Goal: Answer question/provide support: Share knowledge or assist other users

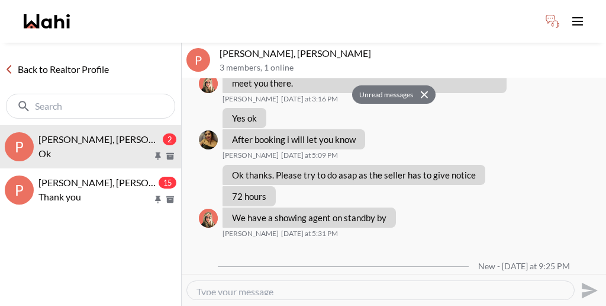
scroll to position [941, 0]
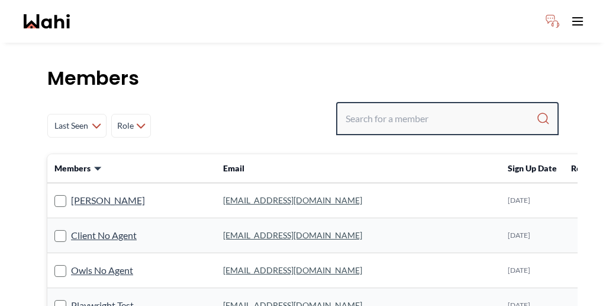
click at [454, 108] on input "Search input" at bounding box center [441, 118] width 191 height 21
paste input "Mayada Tarabay"
type input "[PERSON_NAME]"
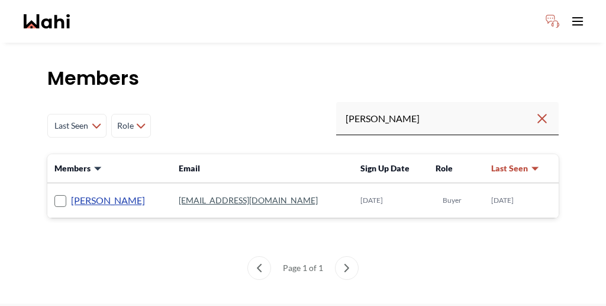
click at [94, 192] on link "[PERSON_NAME]" at bounding box center [108, 199] width 74 height 15
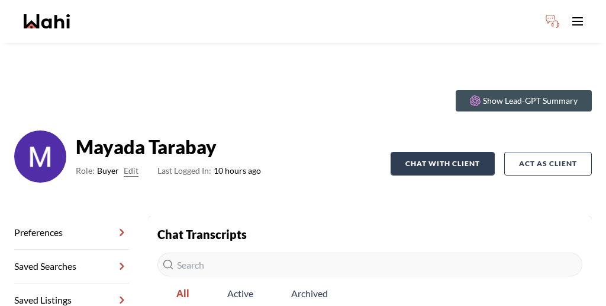
click at [462, 152] on button "Chat with client" at bounding box center [443, 164] width 104 height 24
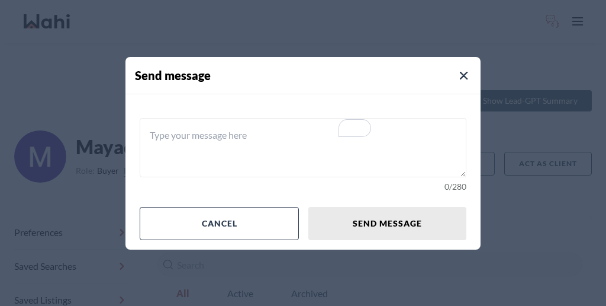
click at [307, 150] on textarea "To enrich screen reader interactions, please activate Accessibility in Grammarl…" at bounding box center [303, 147] width 327 height 59
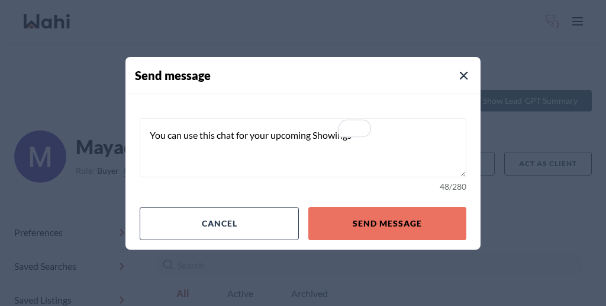
click at [314, 136] on textarea "You can use this chat for your upcoming Showings" at bounding box center [303, 147] width 327 height 59
click at [346, 138] on textarea "You can use this chat for your upcoming showings" at bounding box center [303, 147] width 327 height 59
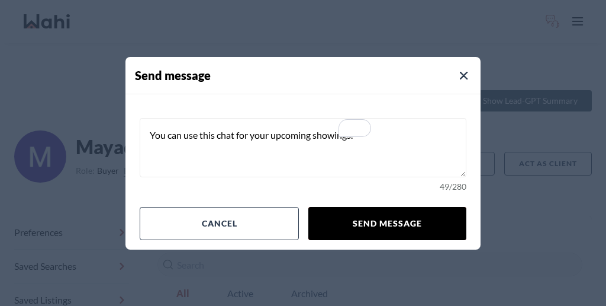
type textarea "You can use this chat for your upcoming showings."
click at [378, 207] on button "Send message" at bounding box center [388, 223] width 158 height 33
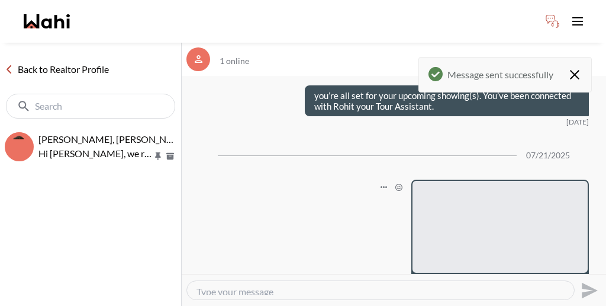
scroll to position [137, 0]
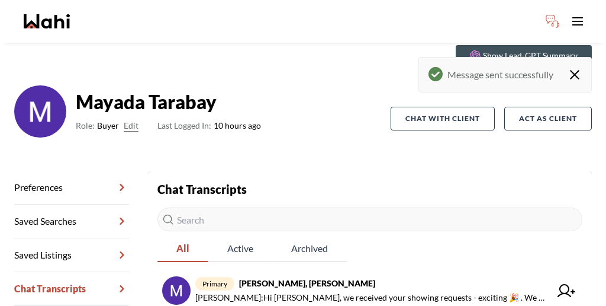
scroll to position [57, 0]
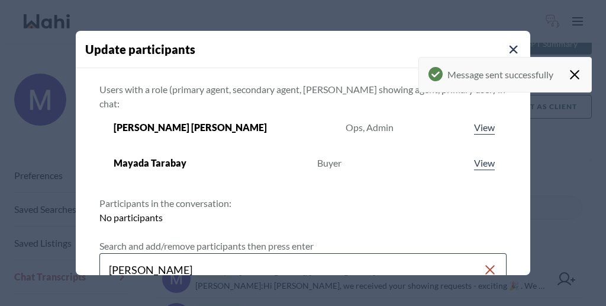
type input "paul sharma"
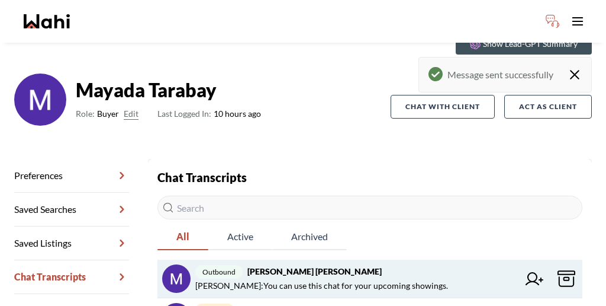
click at [526, 272] on icon at bounding box center [535, 278] width 18 height 13
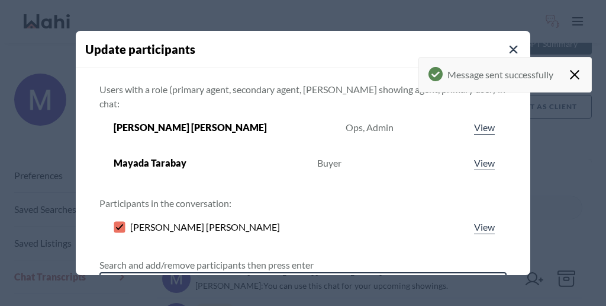
click at [329, 278] on input "Search input" at bounding box center [296, 288] width 375 height 21
type input "faraz azam"
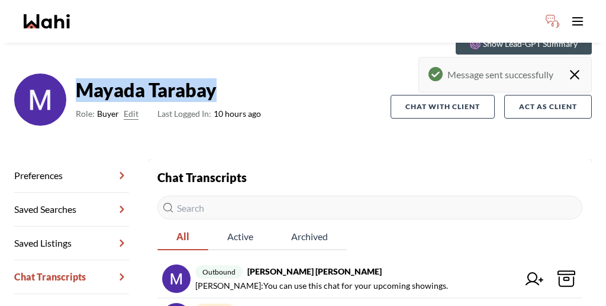
drag, startPoint x: 188, startPoint y: 55, endPoint x: 85, endPoint y: 51, distance: 103.1
click at [85, 78] on strong "Mayada Tarabay" at bounding box center [168, 90] width 185 height 24
copy strong "Mayada Tarabay"
click at [579, 70] on icon "Close toast" at bounding box center [575, 74] width 8 height 8
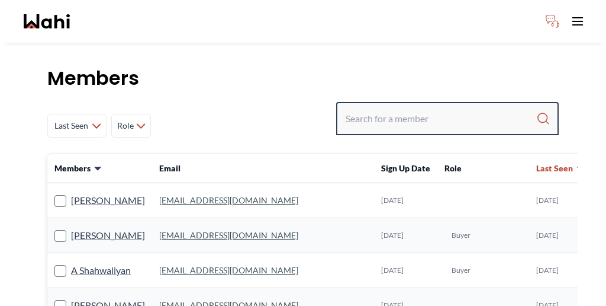
click at [439, 108] on input "Search input" at bounding box center [441, 118] width 191 height 21
type input "[PERSON_NAME] fit"
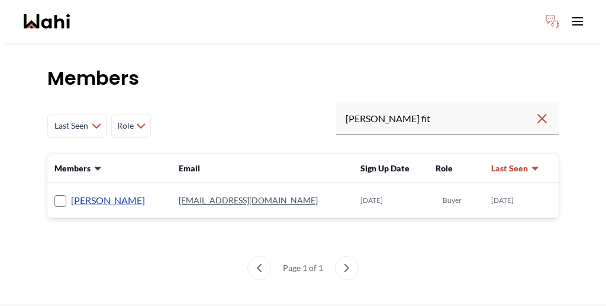
click at [71, 192] on link "[PERSON_NAME]" at bounding box center [108, 199] width 74 height 15
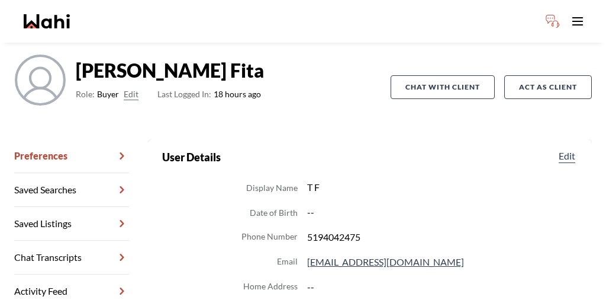
scroll to position [83, 0]
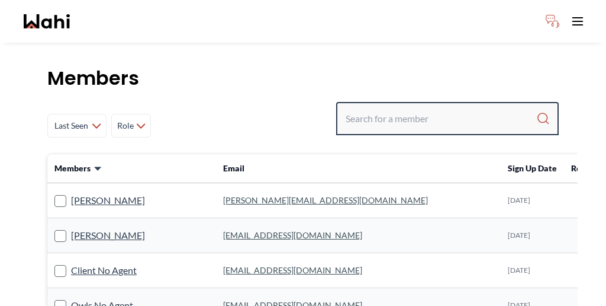
click at [431, 108] on input "Search input" at bounding box center [441, 118] width 191 height 21
paste input "[PERSON_NAME]"
type input "[PERSON_NAME]"
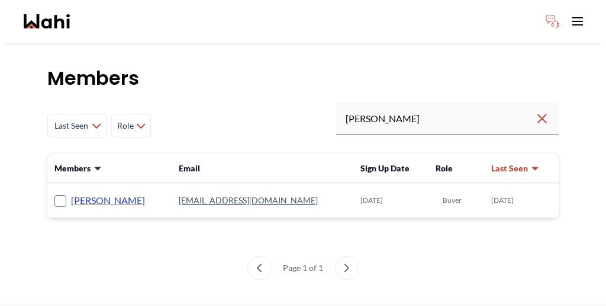
click at [73, 192] on link "[PERSON_NAME]" at bounding box center [108, 199] width 74 height 15
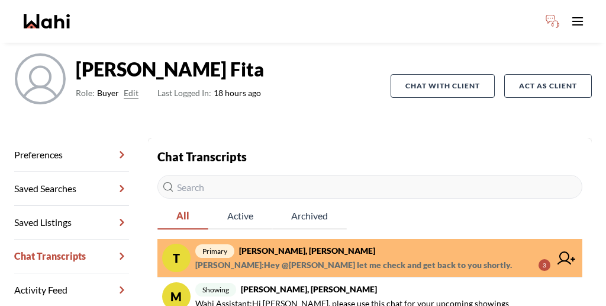
scroll to position [69, 0]
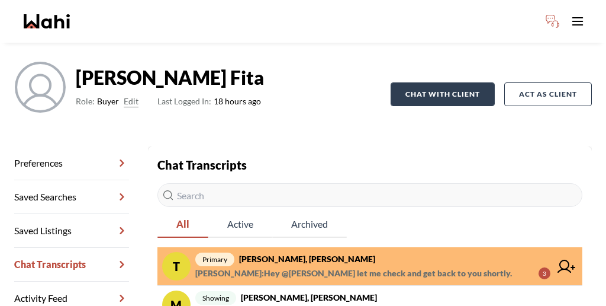
click at [458, 82] on button "Chat with client" at bounding box center [443, 94] width 104 height 24
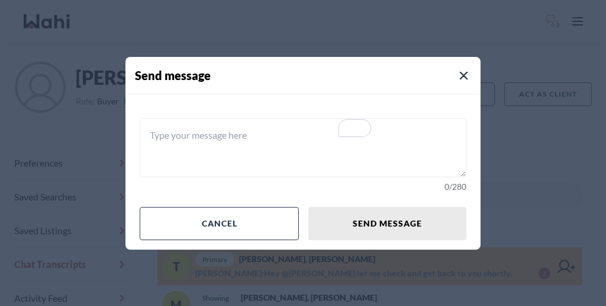
paste textarea "You will be able to utilize this chat to coordinate your upcoming home inspecti…"
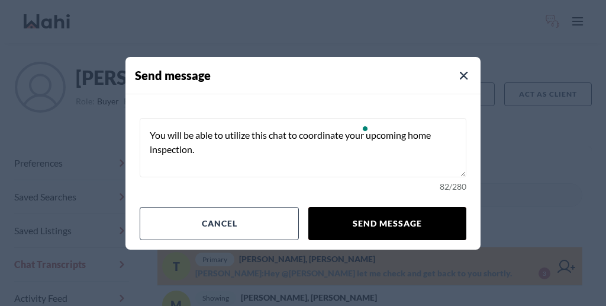
type textarea "You will be able to utilize this chat to coordinate your upcoming home inspecti…"
click at [359, 207] on button "Send message" at bounding box center [388, 223] width 158 height 33
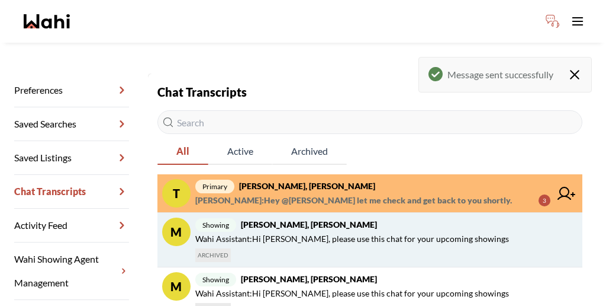
scroll to position [150, 0]
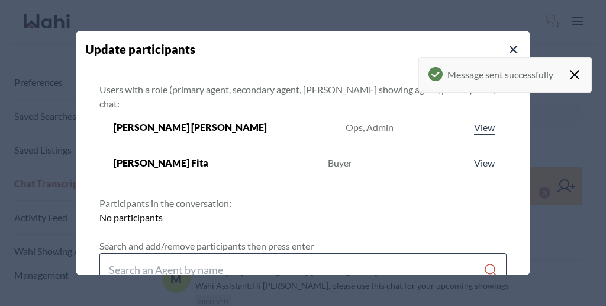
click at [348, 259] on input "Search input" at bounding box center [296, 269] width 375 height 21
type input "[PERSON_NAME][DATE]"
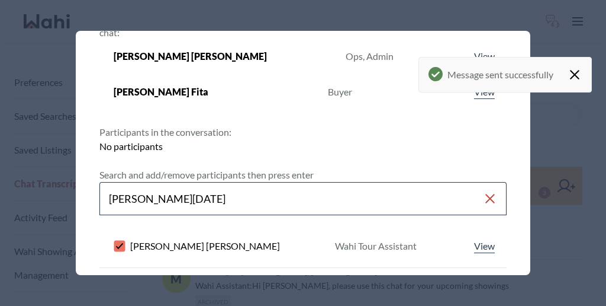
scroll to position [73, 0]
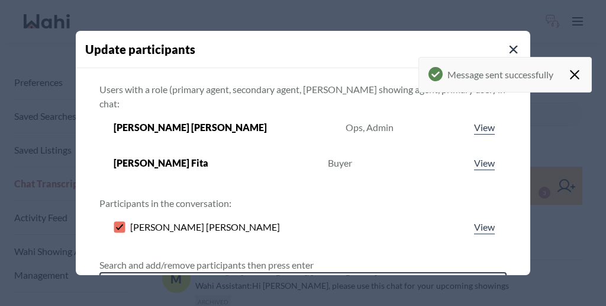
click at [293, 278] on input "Search input" at bounding box center [296, 288] width 375 height 21
type input "[PERSON_NAME]"
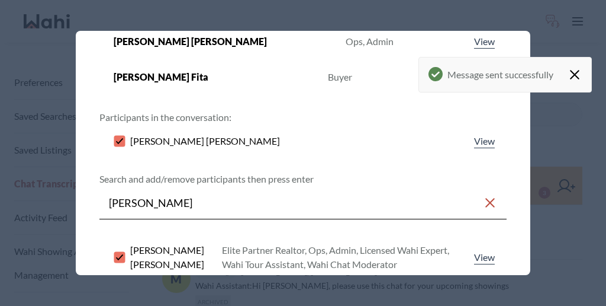
scroll to position [98, 0]
